Goal: Find specific page/section

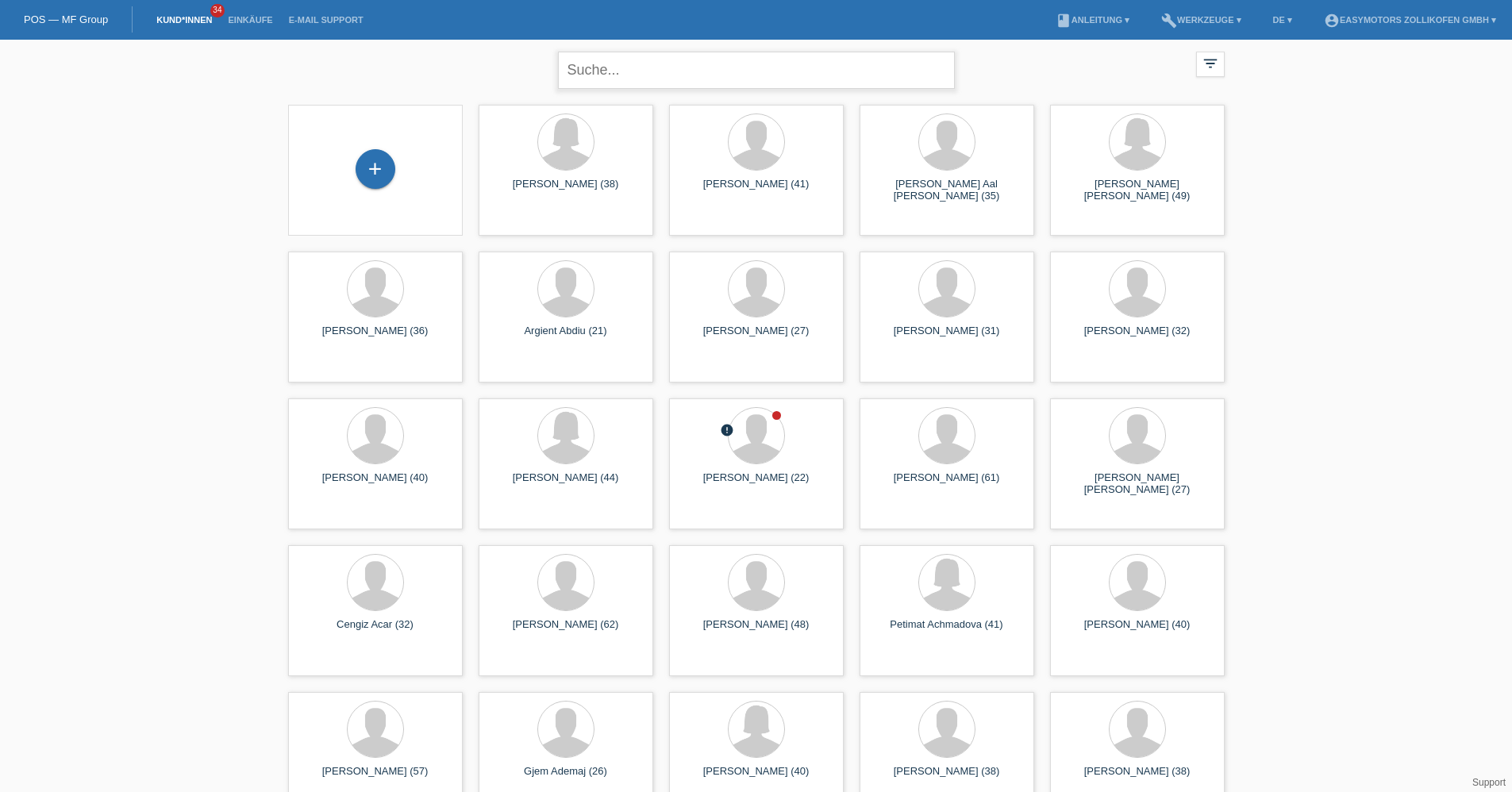
click at [596, 67] on input "text" at bounding box center [756, 70] width 397 height 37
type input "nagan"
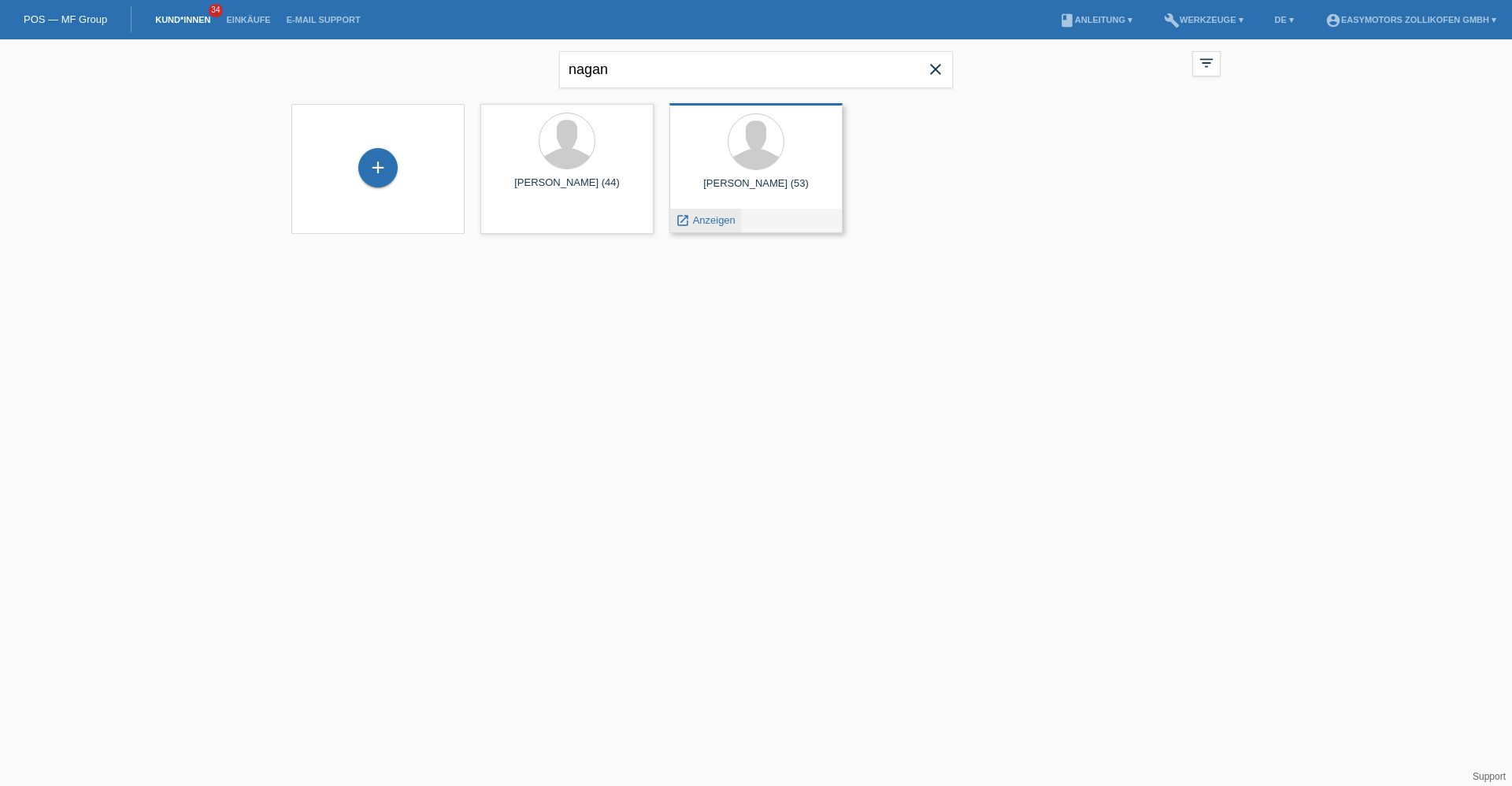
click at [699, 221] on span "Anzeigen" at bounding box center [714, 219] width 43 height 11
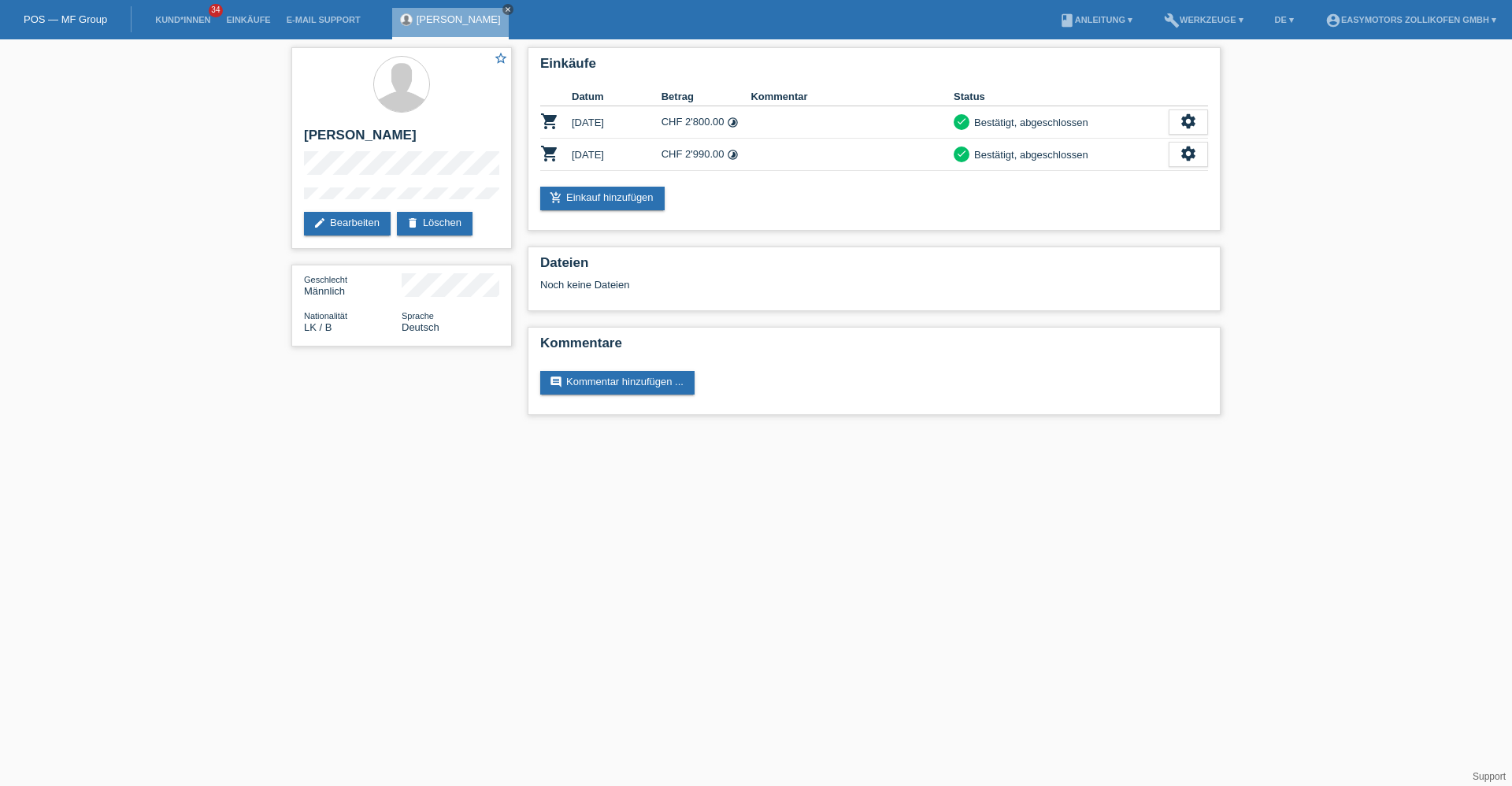
click at [508, 12] on icon "close" at bounding box center [508, 9] width 8 height 8
click at [52, 14] on link "POS — MF Group" at bounding box center [65, 19] width 83 height 11
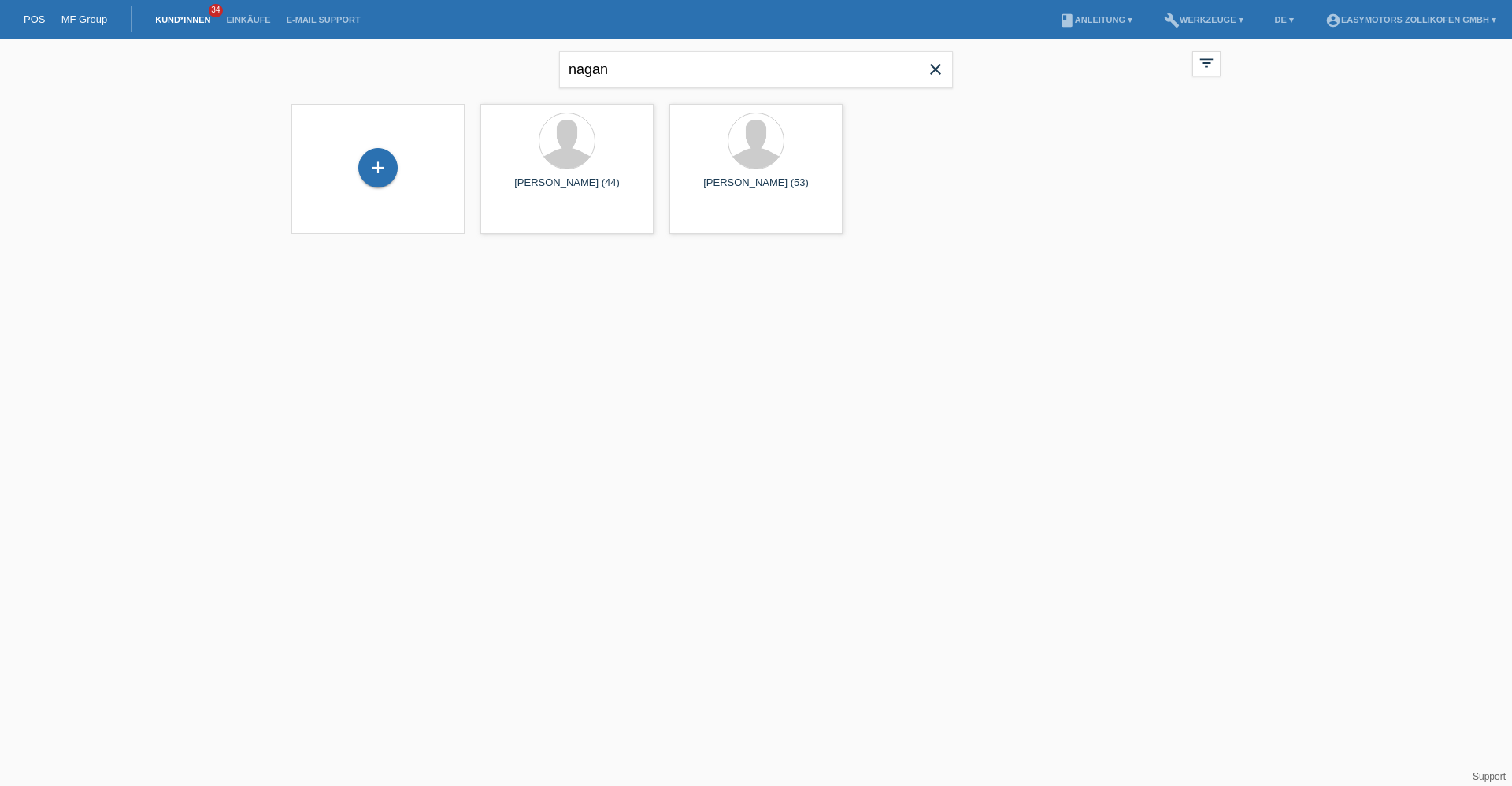
click at [932, 71] on icon "close" at bounding box center [935, 69] width 19 height 19
